Goal: Task Accomplishment & Management: Manage account settings

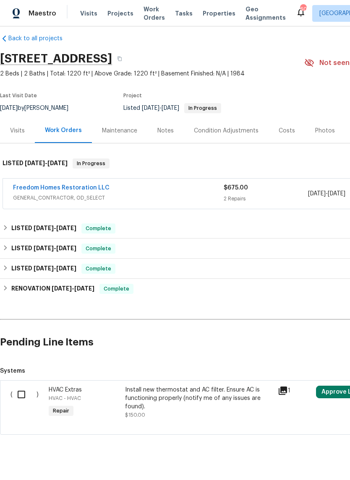
scroll to position [8, 0]
click at [42, 203] on span "GENERAL_CONTRACTOR, OD_SELECT" at bounding box center [118, 198] width 210 height 8
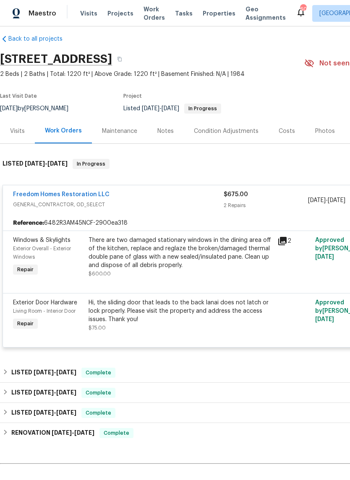
click at [161, 135] on div "Notes" at bounding box center [165, 131] width 16 height 8
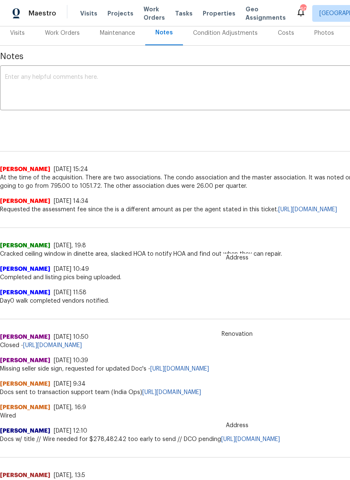
scroll to position [106, 0]
click at [60, 37] on div "Work Orders" at bounding box center [62, 33] width 35 height 8
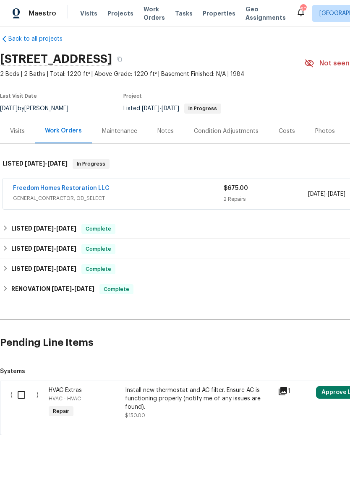
click at [44, 191] on link "Freedom Homes Restoration LLC" at bounding box center [61, 188] width 96 height 6
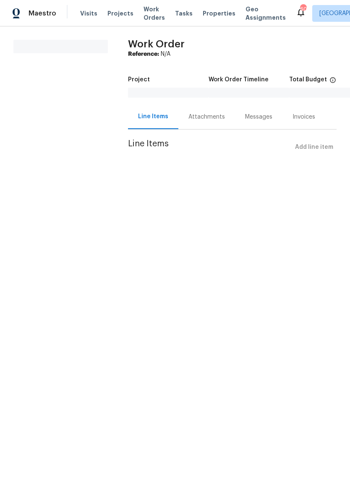
click at [211, 123] on div "Attachments" at bounding box center [206, 116] width 57 height 25
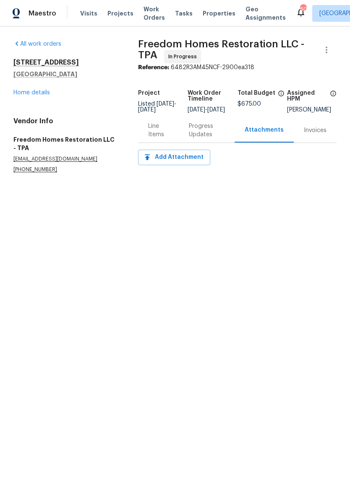
click at [204, 138] on div "Progress Updates" at bounding box center [207, 130] width 36 height 17
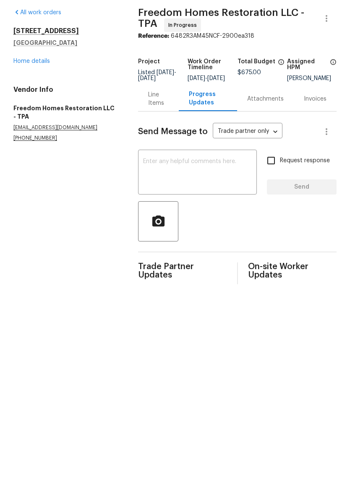
click at [26, 90] on link "Home details" at bounding box center [31, 93] width 36 height 6
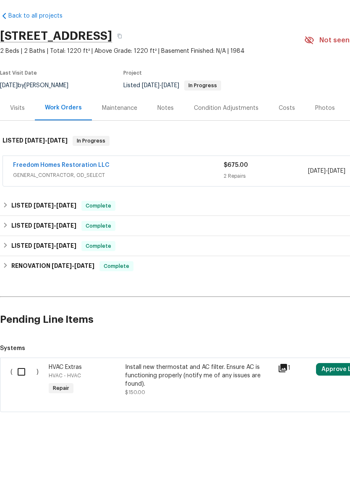
click at [41, 194] on link "Freedom Homes Restoration LLC" at bounding box center [61, 197] width 96 height 6
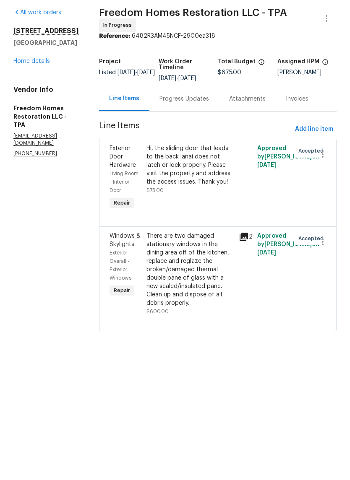
click at [24, 90] on link "Home details" at bounding box center [31, 93] width 36 height 6
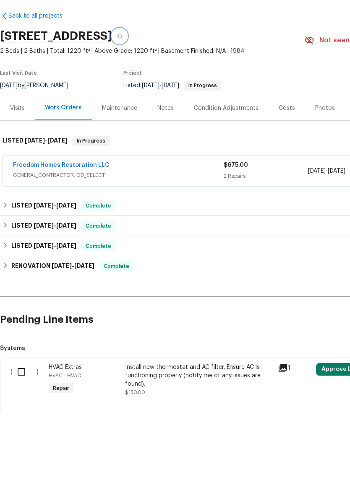
click at [127, 60] on button "button" at bounding box center [119, 67] width 15 height 15
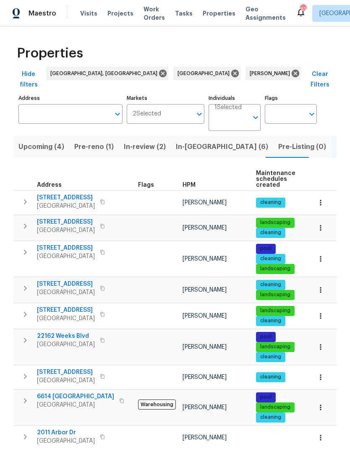
click at [92, 141] on span "Pre-reno (1)" at bounding box center [93, 147] width 39 height 12
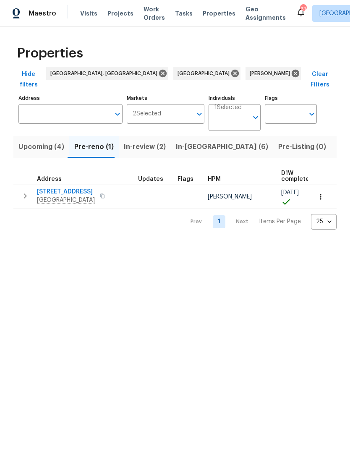
click at [318, 192] on icon "button" at bounding box center [320, 196] width 8 height 8
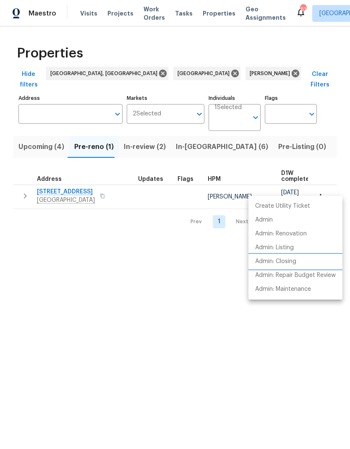
click at [292, 265] on p "Admin: Closing" at bounding box center [275, 261] width 41 height 9
click at [49, 190] on div at bounding box center [175, 224] width 350 height 449
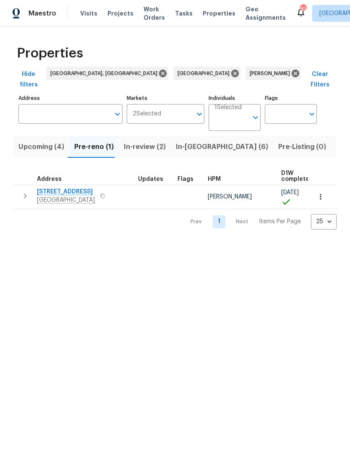
click at [53, 196] on span "Hudson, FL 34669" at bounding box center [66, 200] width 58 height 8
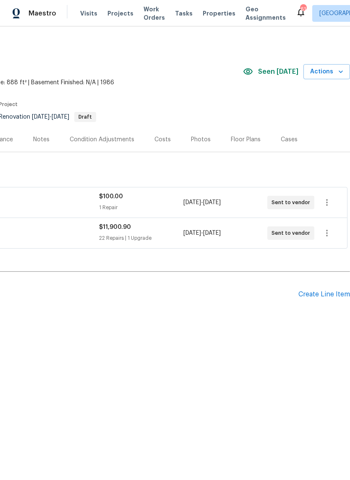
scroll to position [0, 124]
click at [330, 236] on icon "button" at bounding box center [327, 233] width 10 height 10
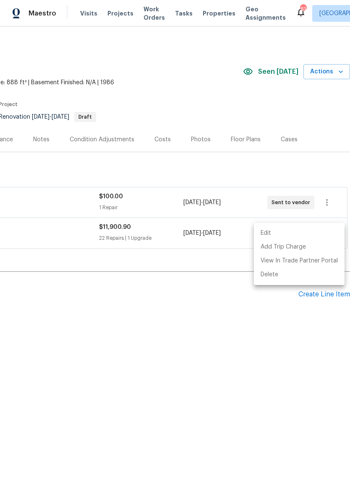
click at [298, 237] on li "Edit" at bounding box center [299, 233] width 91 height 14
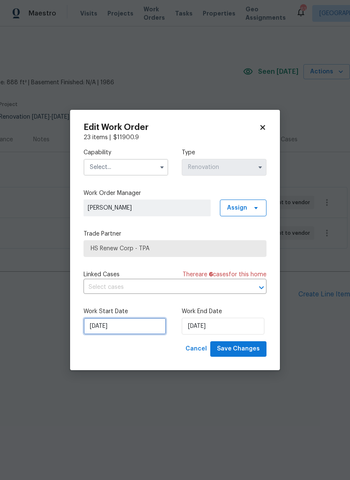
click at [96, 332] on input "[DATE]" at bounding box center [124, 326] width 83 height 17
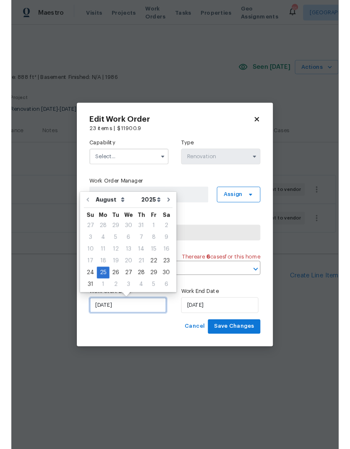
scroll to position [19, 0]
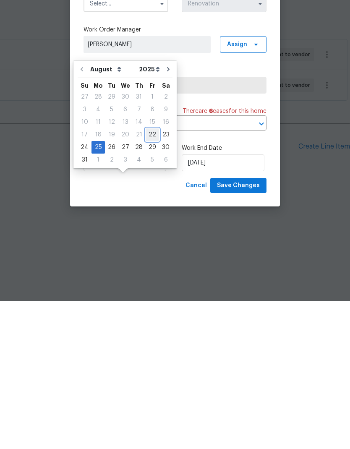
click at [145, 277] on div "22" at bounding box center [151, 283] width 13 height 12
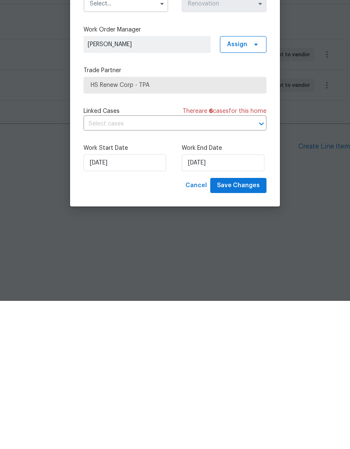
type input "[DATE]"
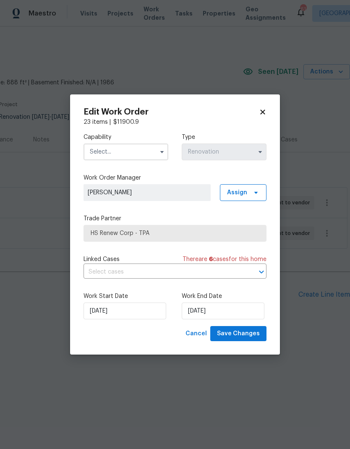
click at [94, 154] on input "text" at bounding box center [125, 151] width 85 height 17
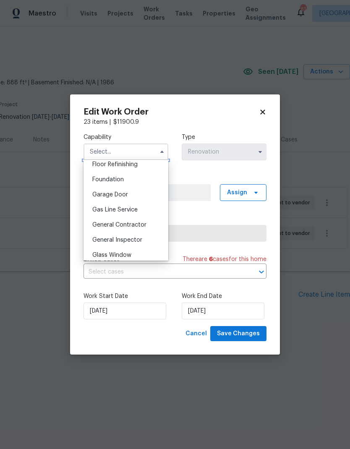
scroll to position [345, 0]
click at [98, 226] on span "General Contractor" at bounding box center [119, 225] width 54 height 6
type input "General Contractor"
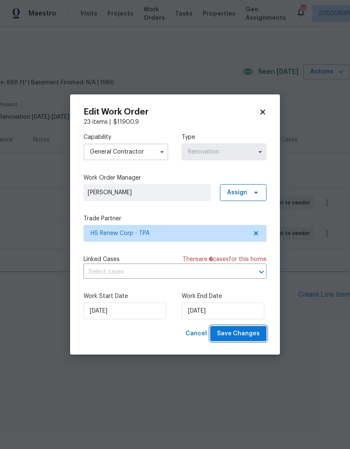
click at [253, 340] on button "Save Changes" at bounding box center [238, 334] width 56 height 16
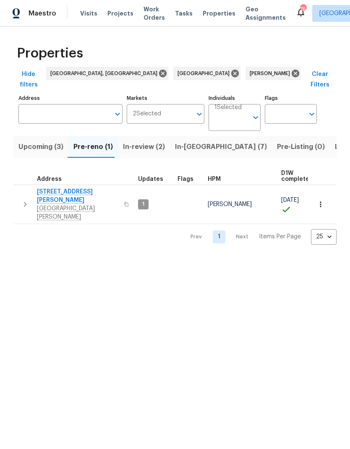
click at [57, 204] on span "[GEOGRAPHIC_DATA][PERSON_NAME]" at bounding box center [78, 212] width 82 height 17
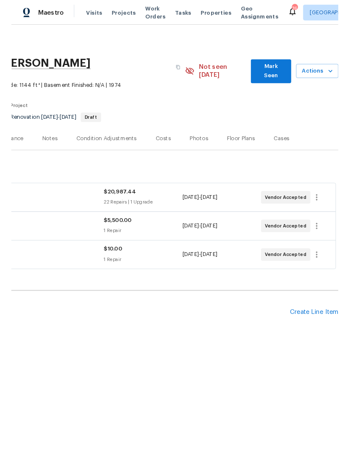
scroll to position [0, 124]
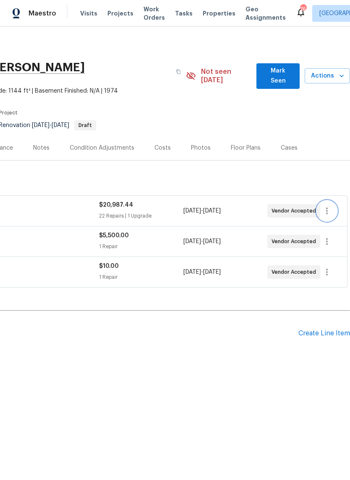
click at [325, 206] on icon "button" at bounding box center [327, 211] width 10 height 10
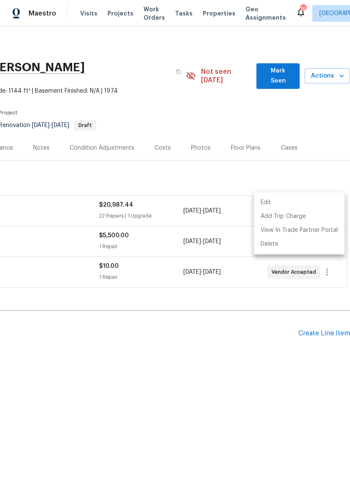
click at [279, 205] on li "Edit" at bounding box center [299, 203] width 91 height 14
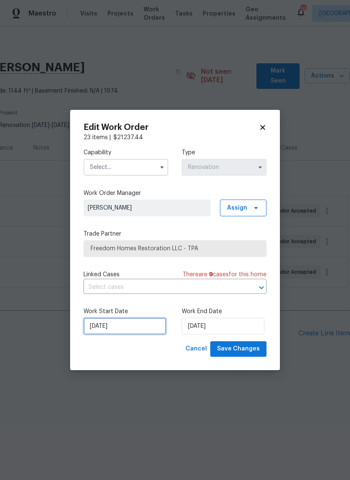
click at [94, 330] on input "[DATE]" at bounding box center [124, 326] width 83 height 17
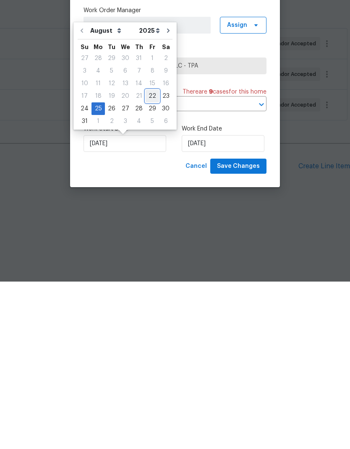
click at [148, 257] on div "22" at bounding box center [151, 263] width 13 height 12
type input "[DATE]"
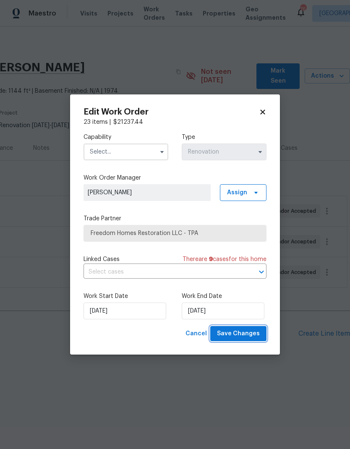
click at [243, 330] on span "Save Changes" at bounding box center [238, 333] width 43 height 10
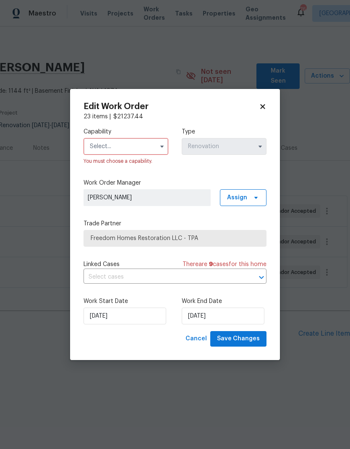
click at [107, 152] on input "text" at bounding box center [125, 146] width 85 height 17
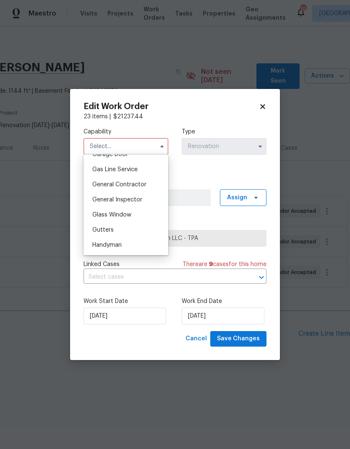
scroll to position [381, 0]
click at [99, 182] on span "General Contractor" at bounding box center [119, 184] width 54 height 6
type input "General Contractor"
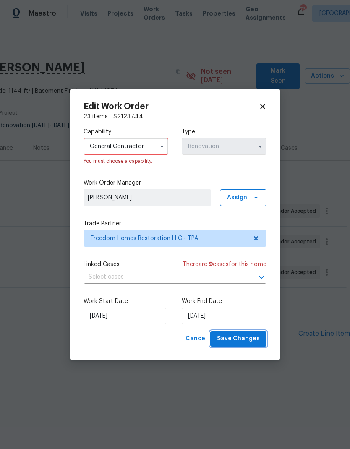
click at [247, 343] on span "Save Changes" at bounding box center [238, 338] width 43 height 10
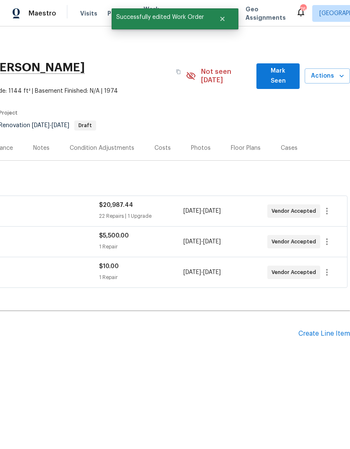
scroll to position [0, 124]
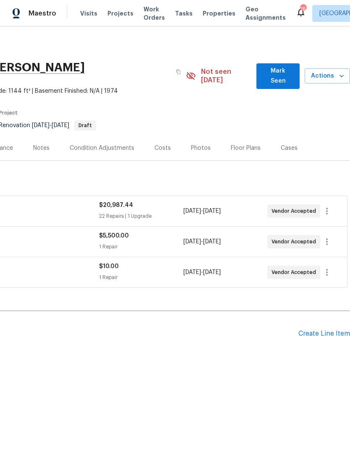
click at [285, 74] on span "Mark Seen" at bounding box center [278, 76] width 30 height 21
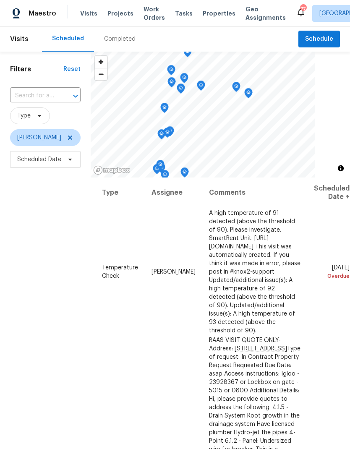
scroll to position [0, 70]
click at [0, 0] on icon at bounding box center [0, 0] width 0 height 0
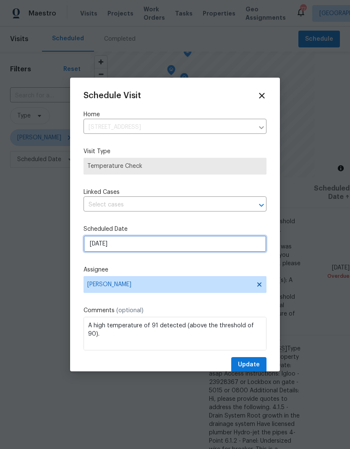
click at [97, 237] on input "[DATE]" at bounding box center [174, 243] width 183 height 17
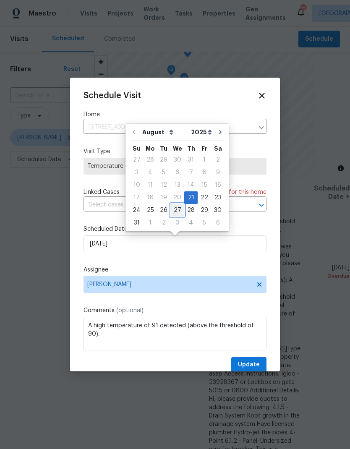
click at [172, 210] on div "27" at bounding box center [177, 210] width 14 height 12
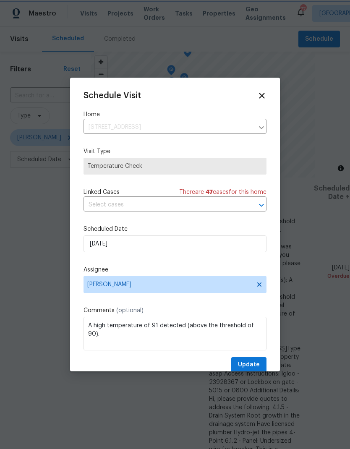
type input "[DATE]"
click at [250, 368] on span "Update" at bounding box center [249, 364] width 22 height 10
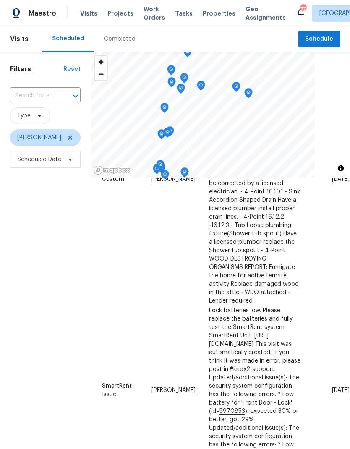
scroll to position [166, 68]
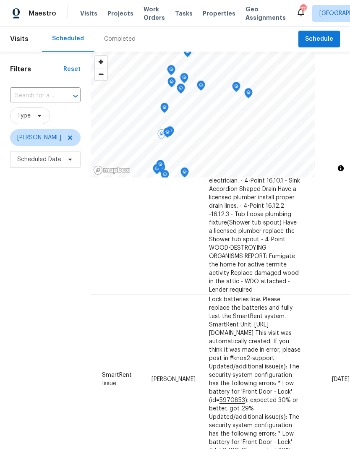
click at [0, 0] on icon at bounding box center [0, 0] width 0 height 0
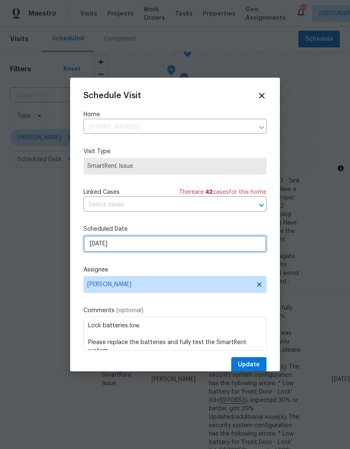
click at [95, 252] on input "[DATE]" at bounding box center [174, 243] width 183 height 17
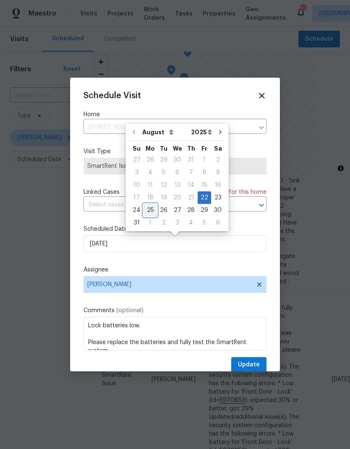
click at [150, 212] on div "25" at bounding box center [149, 210] width 13 height 12
type input "[DATE]"
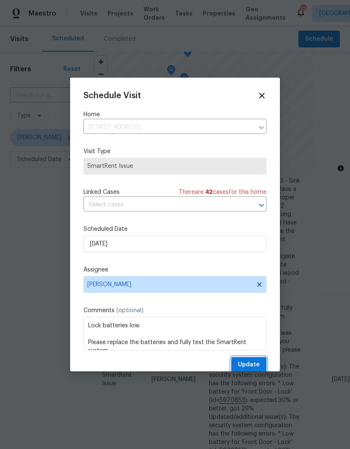
click at [254, 367] on span "Update" at bounding box center [249, 364] width 22 height 10
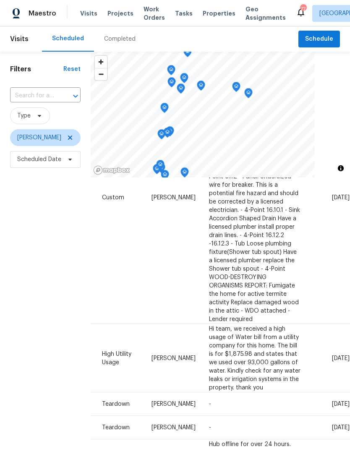
scroll to position [137, 70]
click at [0, 0] on icon at bounding box center [0, 0] width 0 height 0
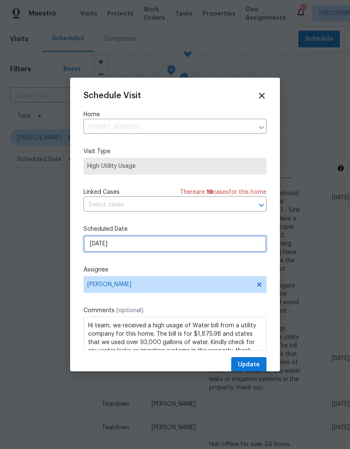
click at [101, 248] on input "[DATE]" at bounding box center [174, 243] width 183 height 17
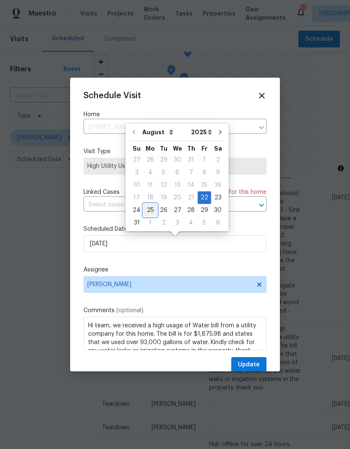
click at [150, 209] on div "25" at bounding box center [149, 210] width 13 height 12
type input "[DATE]"
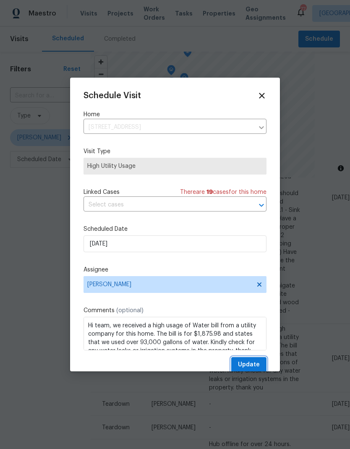
click at [257, 364] on span "Update" at bounding box center [249, 364] width 22 height 10
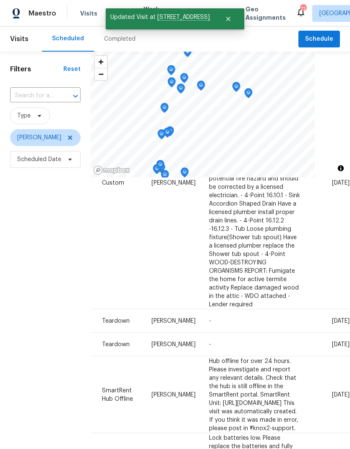
scroll to position [152, 70]
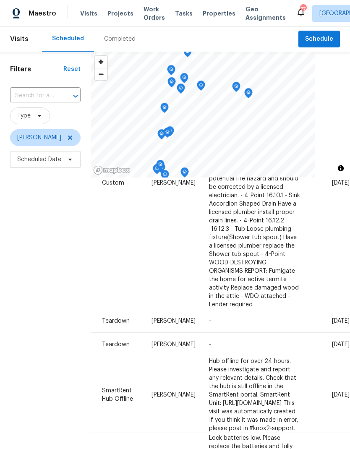
click at [0, 0] on icon at bounding box center [0, 0] width 0 height 0
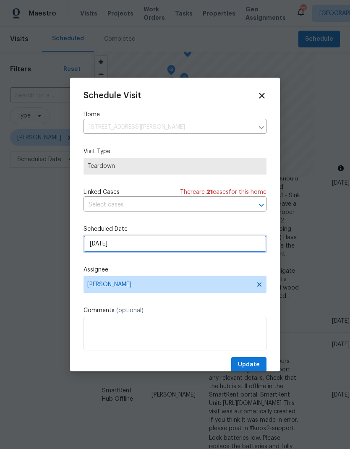
click at [94, 248] on input "[DATE]" at bounding box center [174, 243] width 183 height 17
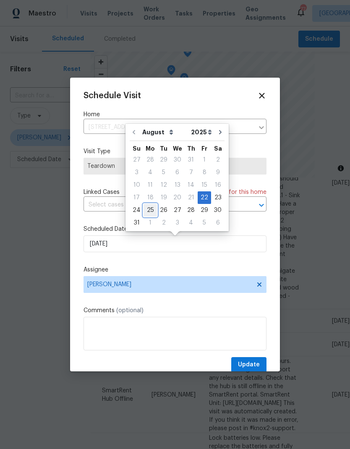
click at [148, 208] on div "25" at bounding box center [149, 210] width 13 height 12
type input "[DATE]"
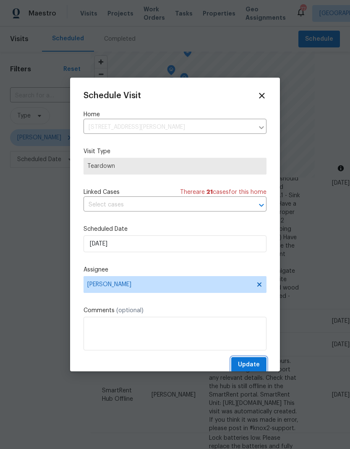
click at [253, 363] on span "Update" at bounding box center [249, 364] width 22 height 10
